Goal: Ask a question

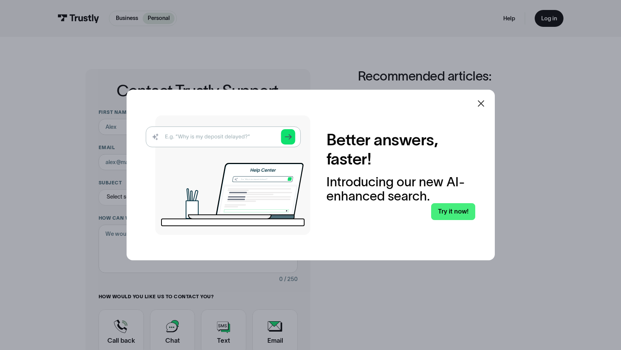
drag, startPoint x: 483, startPoint y: 104, endPoint x: 477, endPoint y: 118, distance: 15.6
click at [483, 104] on icon at bounding box center [481, 103] width 7 height 7
